Goal: Information Seeking & Learning: Learn about a topic

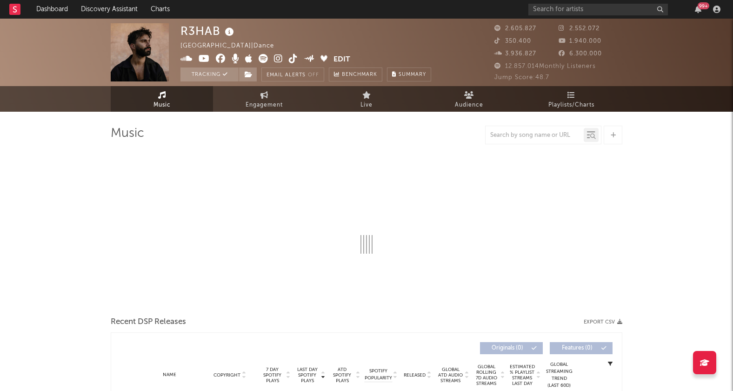
select select "6m"
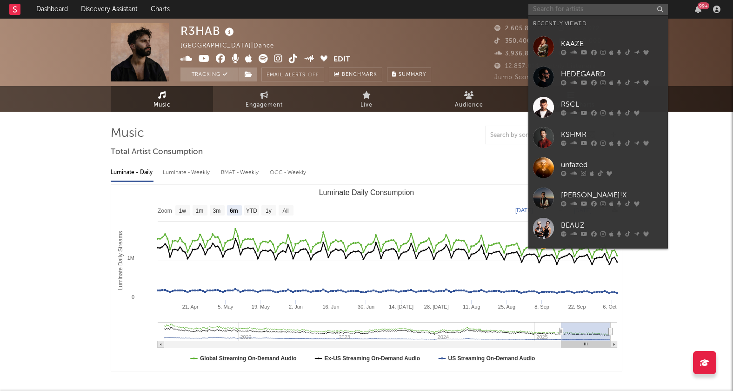
click at [606, 8] on input "text" at bounding box center [597, 10] width 139 height 12
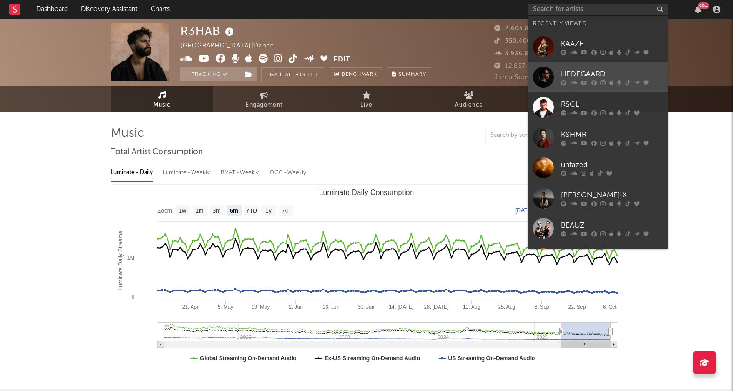
click at [555, 80] on link "HEDEGAARD" at bounding box center [597, 77] width 139 height 30
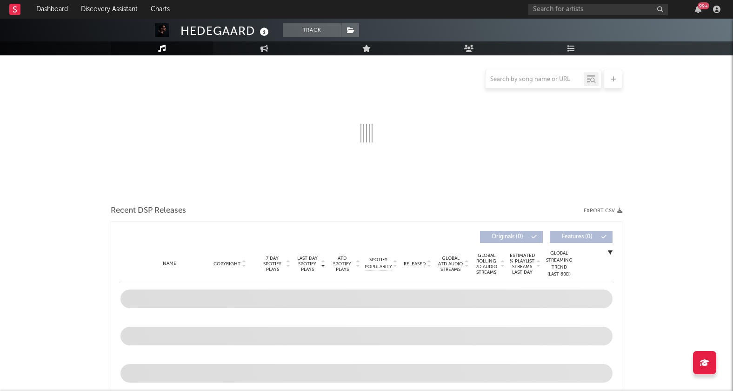
scroll to position [134, 0]
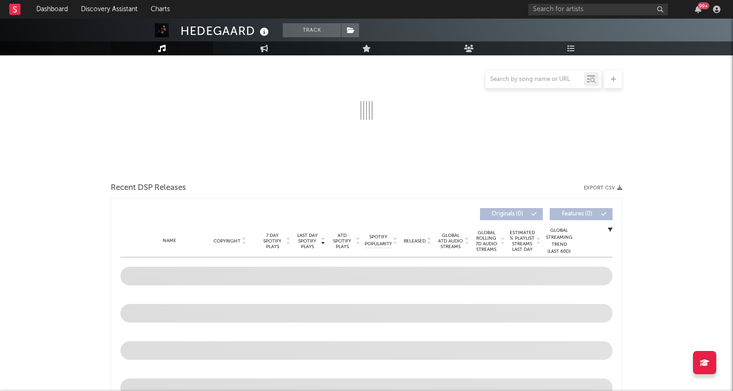
select select "6m"
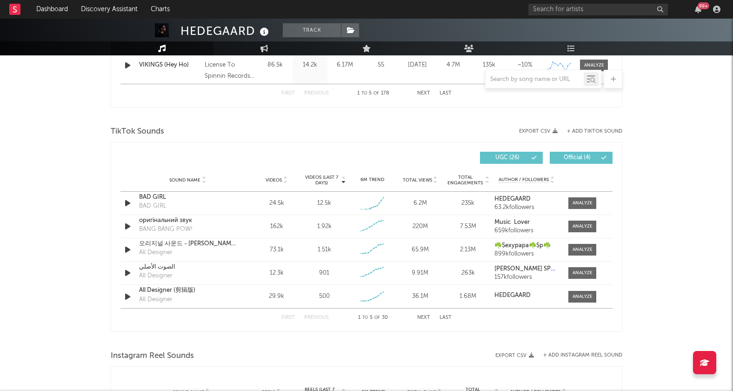
scroll to position [567, 0]
click at [424, 315] on button "Next" at bounding box center [423, 316] width 13 height 5
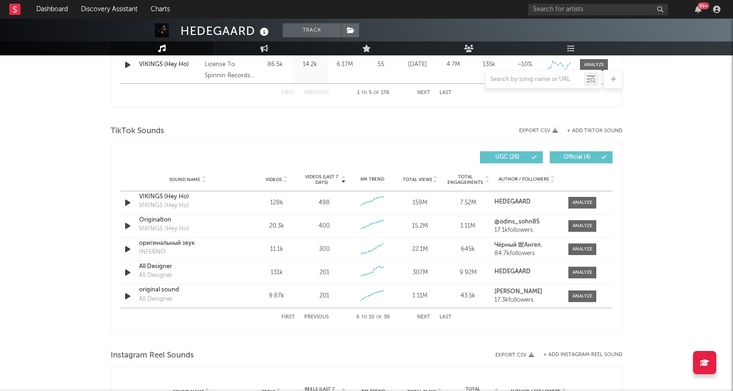
click at [424, 315] on button "Next" at bounding box center [423, 316] width 13 height 5
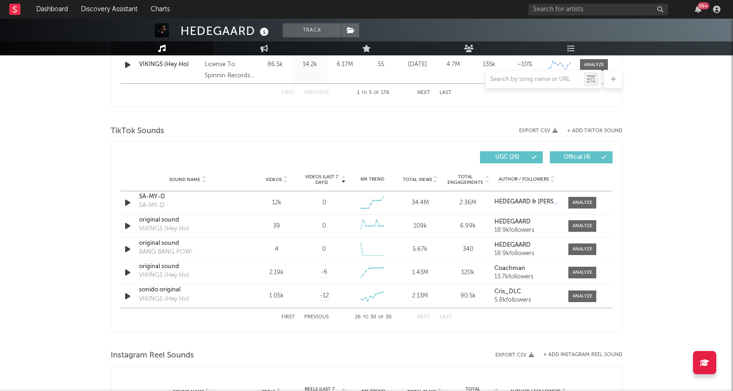
click at [424, 315] on button "Next" at bounding box center [423, 316] width 13 height 5
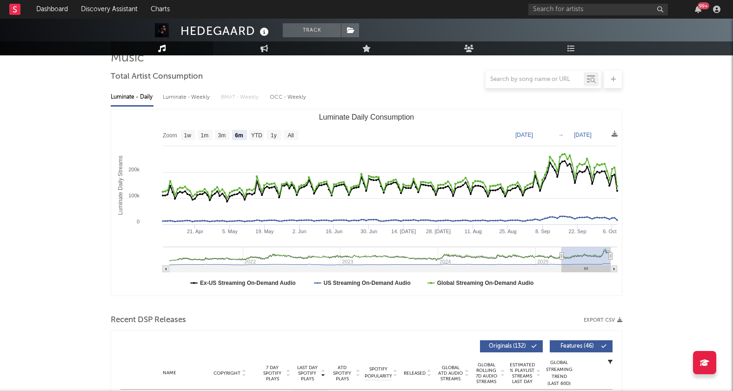
scroll to position [0, 0]
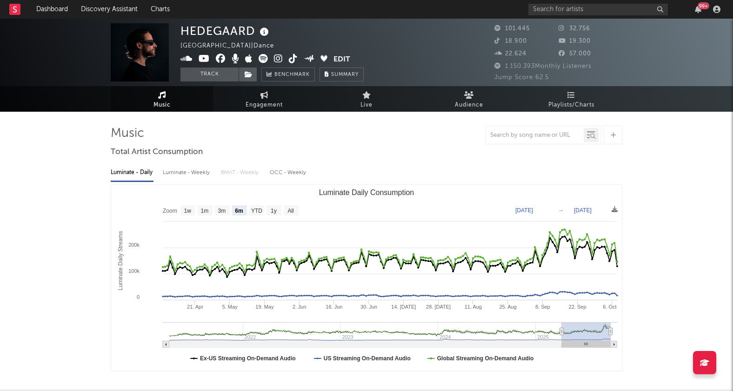
click at [541, 130] on div at bounding box center [534, 135] width 98 height 12
click at [539, 135] on input "text" at bounding box center [534, 135] width 98 height 7
type input "bad girl"
